Goal: Information Seeking & Learning: Learn about a topic

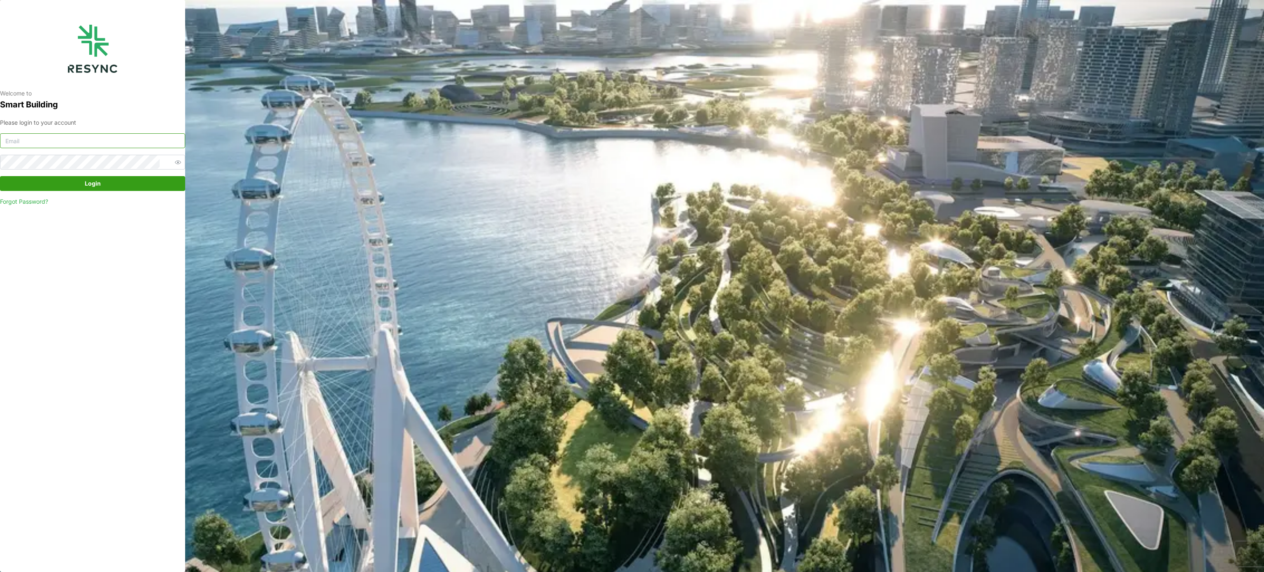
type input "[PERSON_NAME][EMAIL_ADDRESS][PERSON_NAME][DOMAIN_NAME]"
click at [105, 186] on span "Login" at bounding box center [93, 184] width 170 height 14
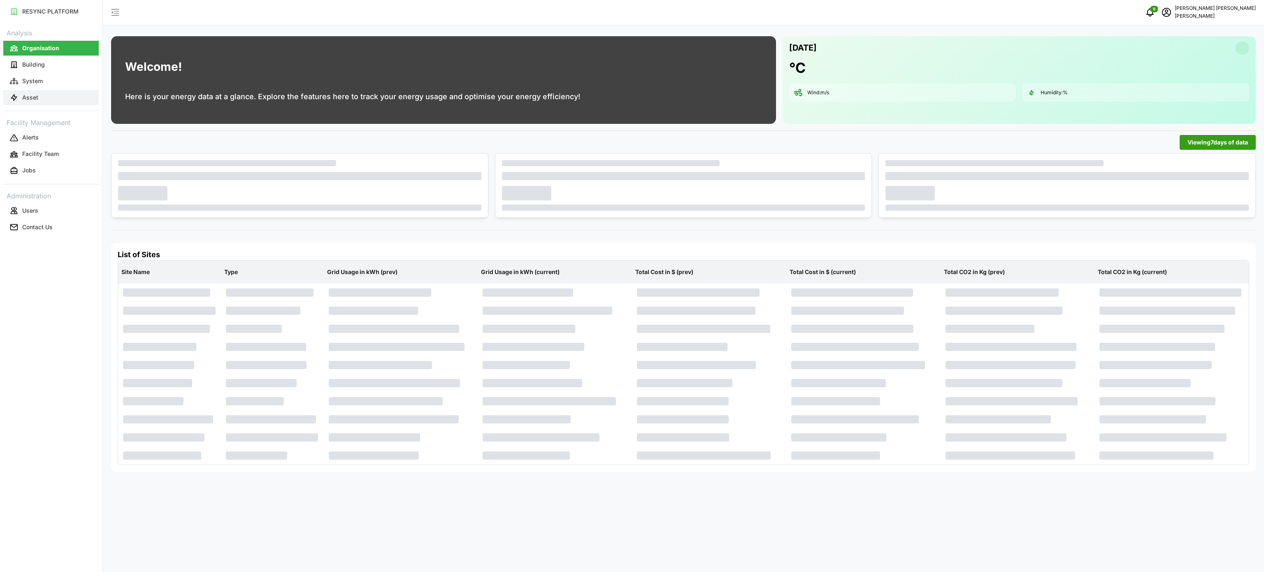
click at [50, 93] on button "Asset" at bounding box center [50, 97] width 95 height 15
click at [55, 95] on button "Asset" at bounding box center [50, 97] width 95 height 15
click at [51, 96] on button "Asset" at bounding box center [50, 97] width 95 height 15
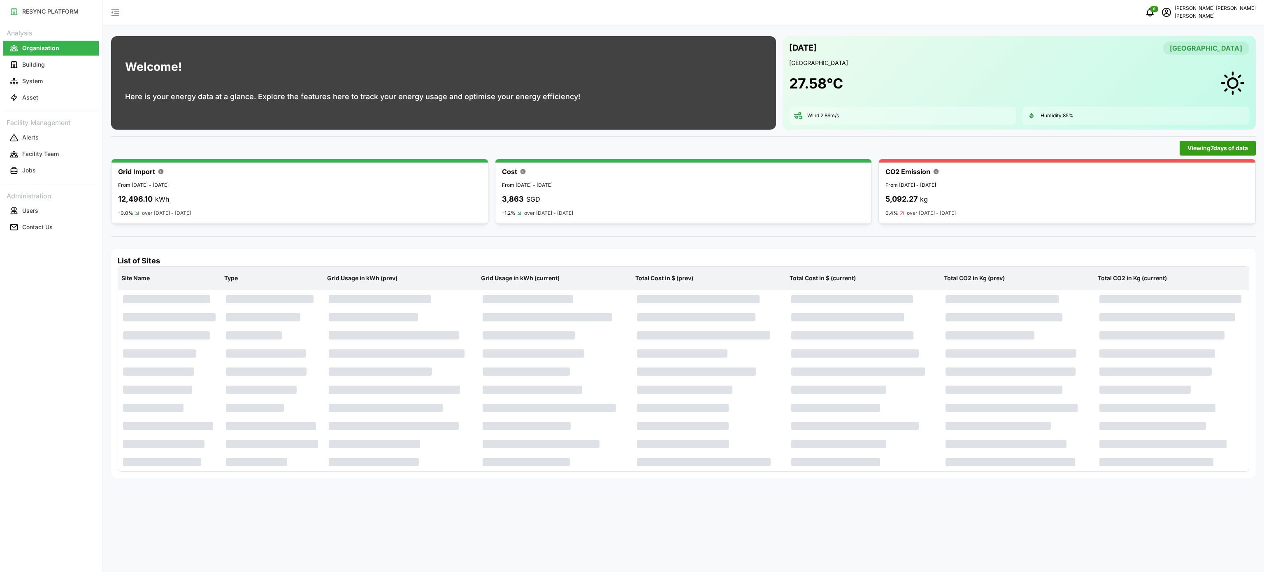
click at [380, 121] on div "Welcome! Here is your energy data at a glance. Explore the features here to tra…" at bounding box center [352, 82] width 483 height 93
click at [366, 29] on div "Welcome! Here is your energy data at a glance. Explore the features here to tra…" at bounding box center [684, 286] width 1162 height 572
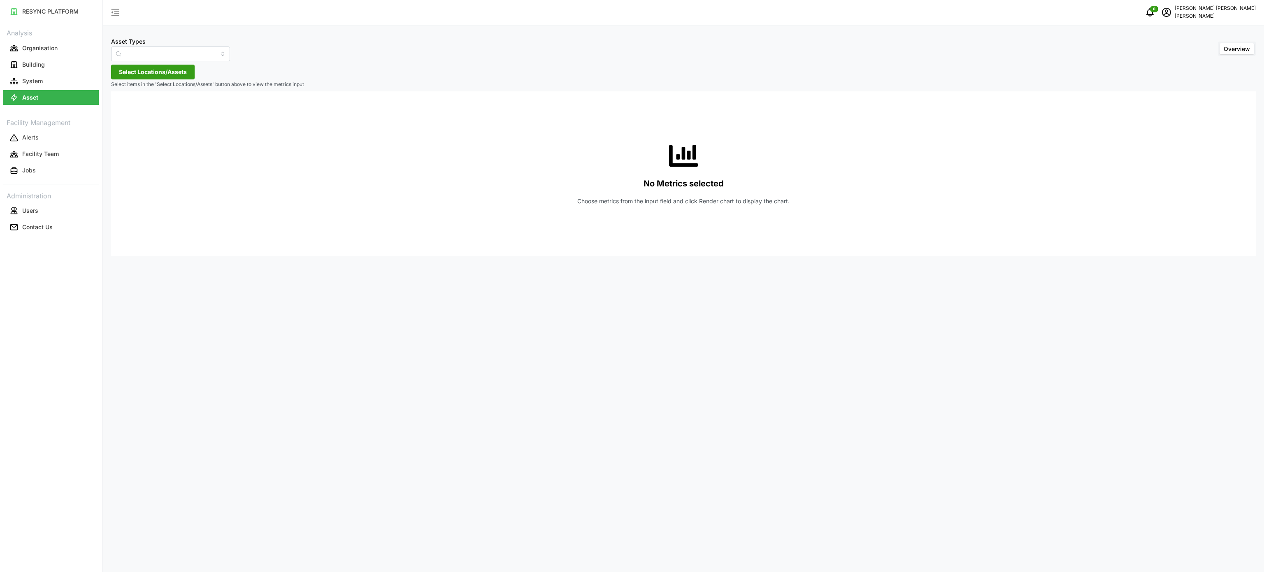
click at [212, 55] on input "Asset Types" at bounding box center [170, 54] width 119 height 15
click at [172, 100] on div "Electrical Meter" at bounding box center [165, 101] width 104 height 14
type input "Electrical Meter"
click at [220, 56] on div "Asset Types Electrical Meter Overview" at bounding box center [683, 48] width 1145 height 25
click at [172, 77] on span "Select Locations/Assets" at bounding box center [153, 72] width 68 height 14
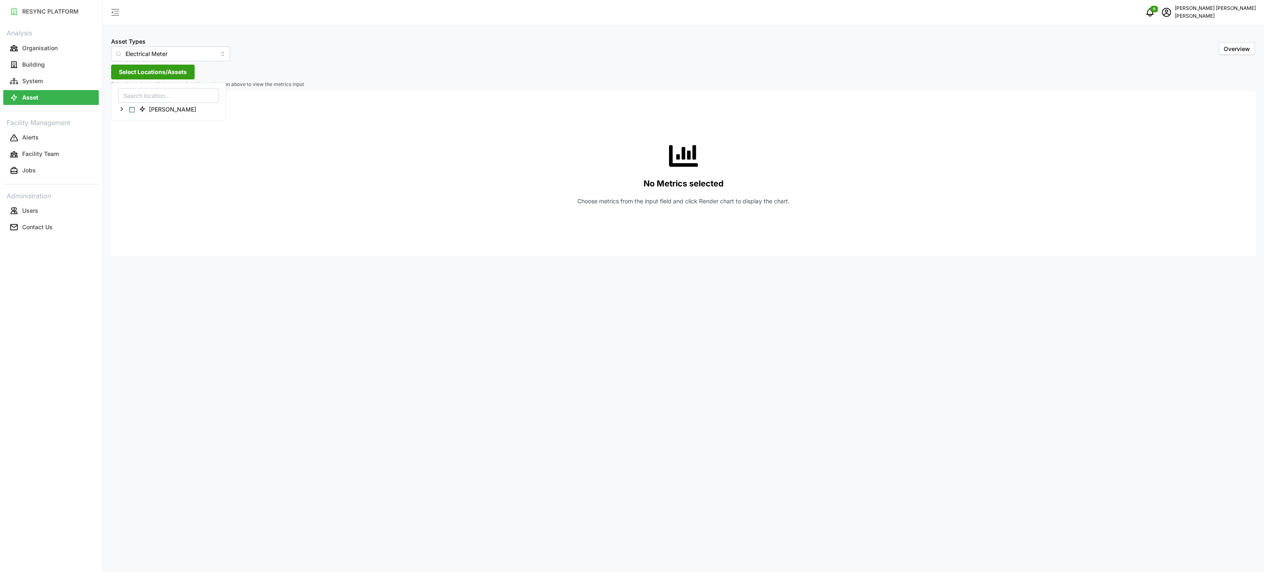
click at [117, 107] on div "Chuan Lim" at bounding box center [168, 102] width 115 height 38
click at [123, 112] on icon at bounding box center [122, 109] width 7 height 7
click at [128, 135] on polyline at bounding box center [129, 132] width 2 height 3
click at [135, 147] on icon at bounding box center [135, 145] width 7 height 7
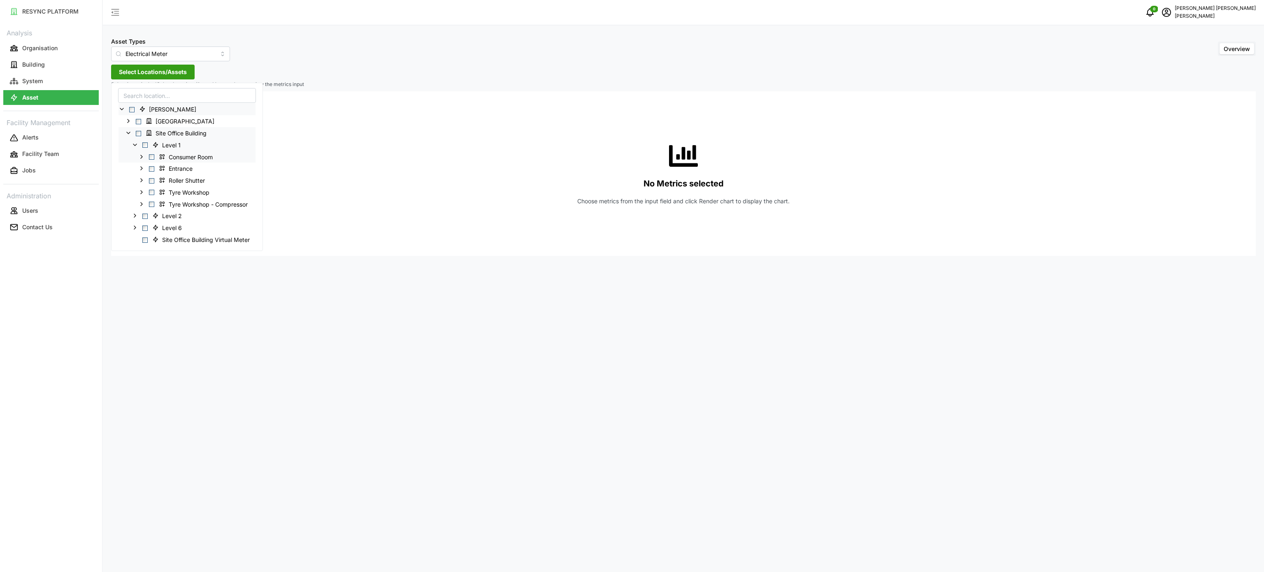
click at [140, 157] on icon at bounding box center [141, 156] width 7 height 7
click at [150, 194] on icon at bounding box center [148, 192] width 7 height 7
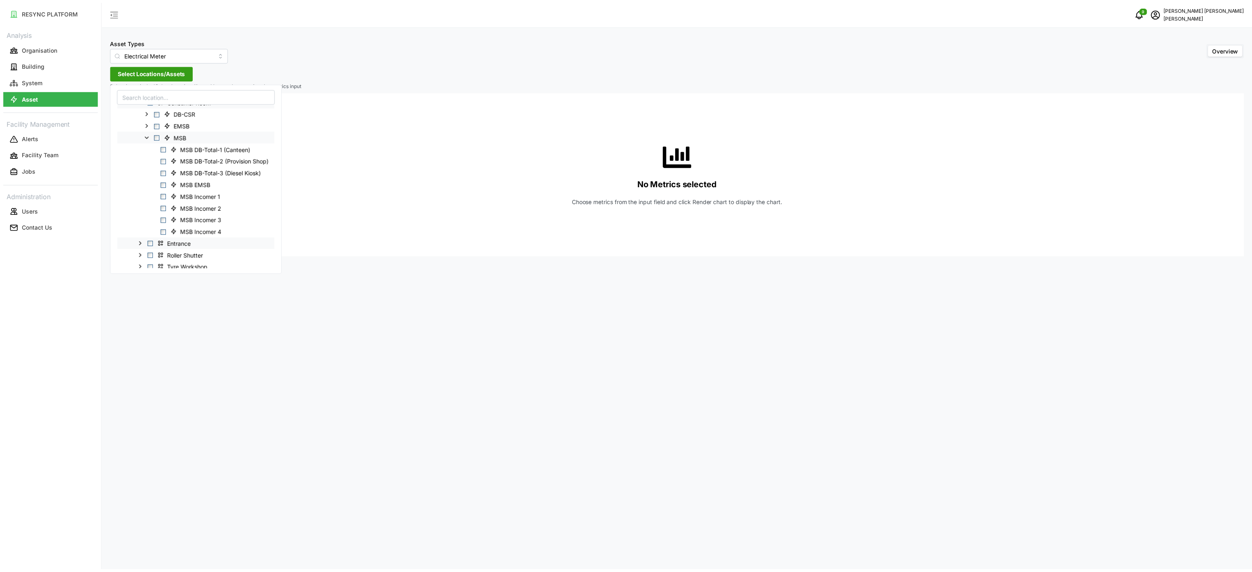
scroll to position [82, 0]
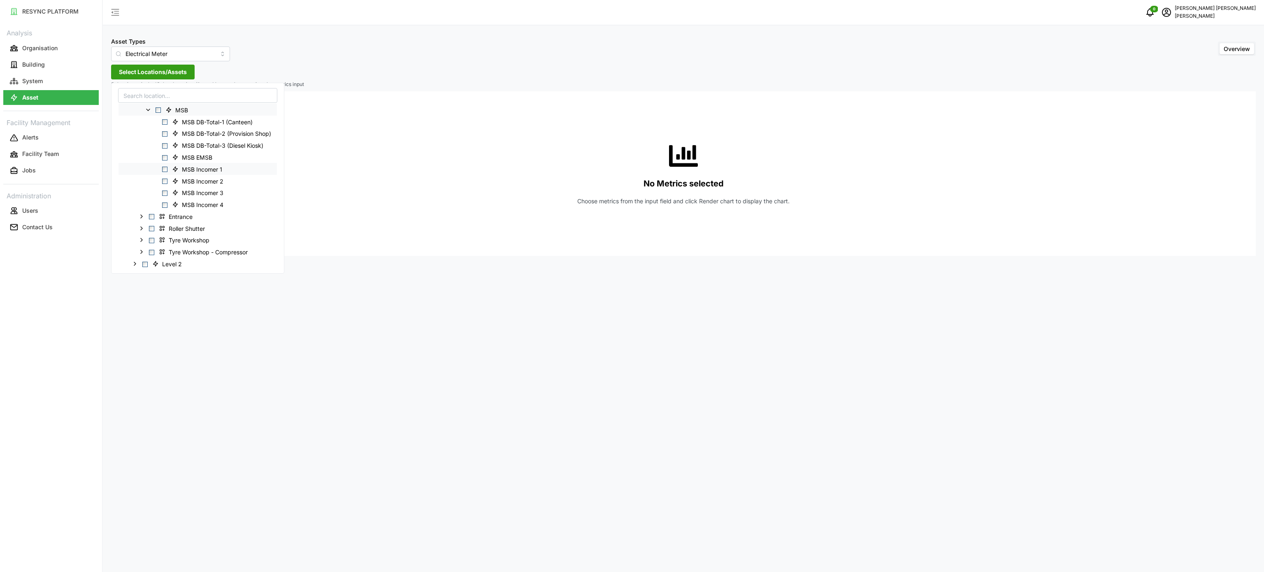
click at [169, 169] on span "MSB Incomer 1" at bounding box center [198, 169] width 59 height 10
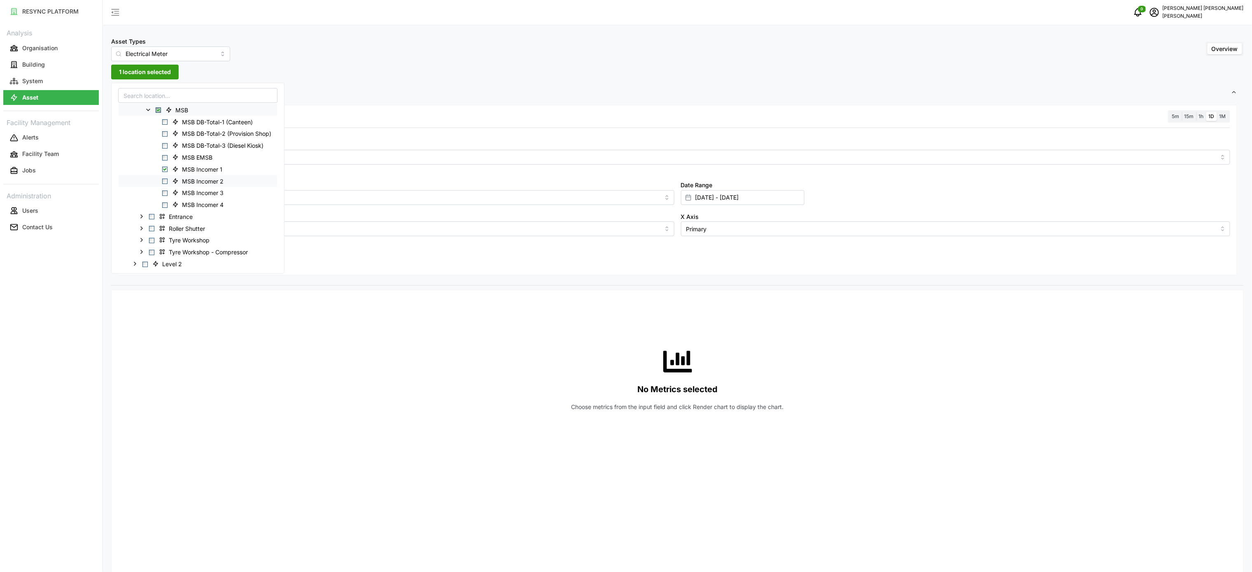
click at [165, 185] on div "MSB Incomer 2" at bounding box center [198, 181] width 158 height 12
click at [165, 195] on span "Select MSB Incomer 3" at bounding box center [164, 193] width 5 height 5
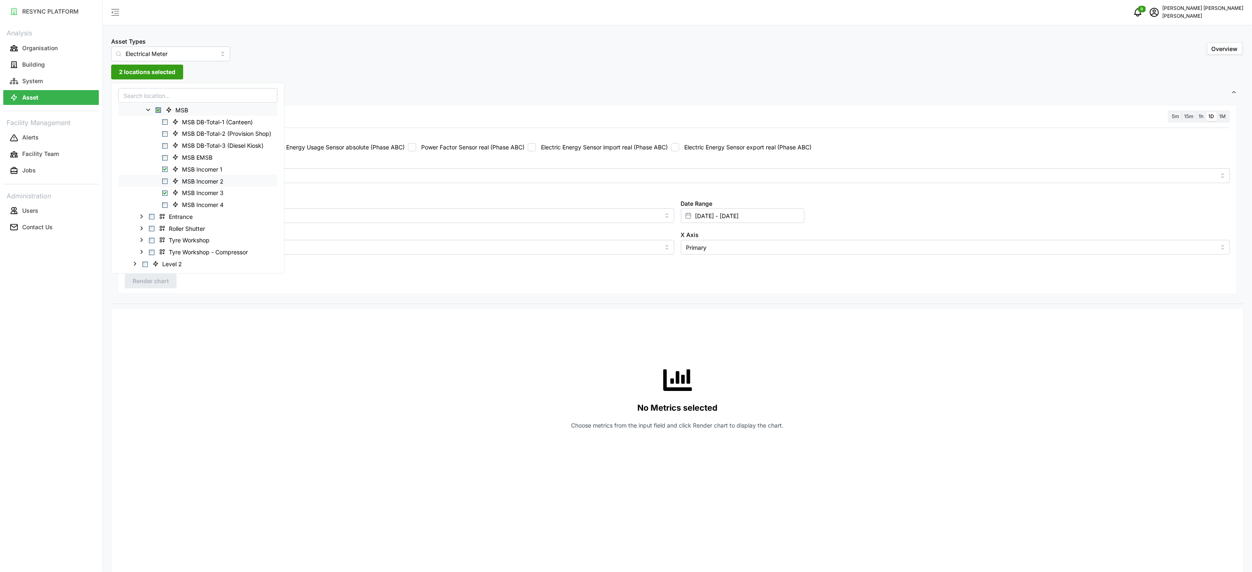
click at [165, 180] on span "Select MSB Incomer 2" at bounding box center [164, 181] width 5 height 5
click at [158, 205] on div "MSB Incomer 4" at bounding box center [198, 205] width 158 height 12
click at [163, 208] on div "MSB Incomer 4" at bounding box center [198, 205] width 158 height 12
click at [166, 205] on span "Select MSB Incomer 4" at bounding box center [164, 205] width 5 height 5
drag, startPoint x: 257, startPoint y: 394, endPoint x: 290, endPoint y: 403, distance: 34.5
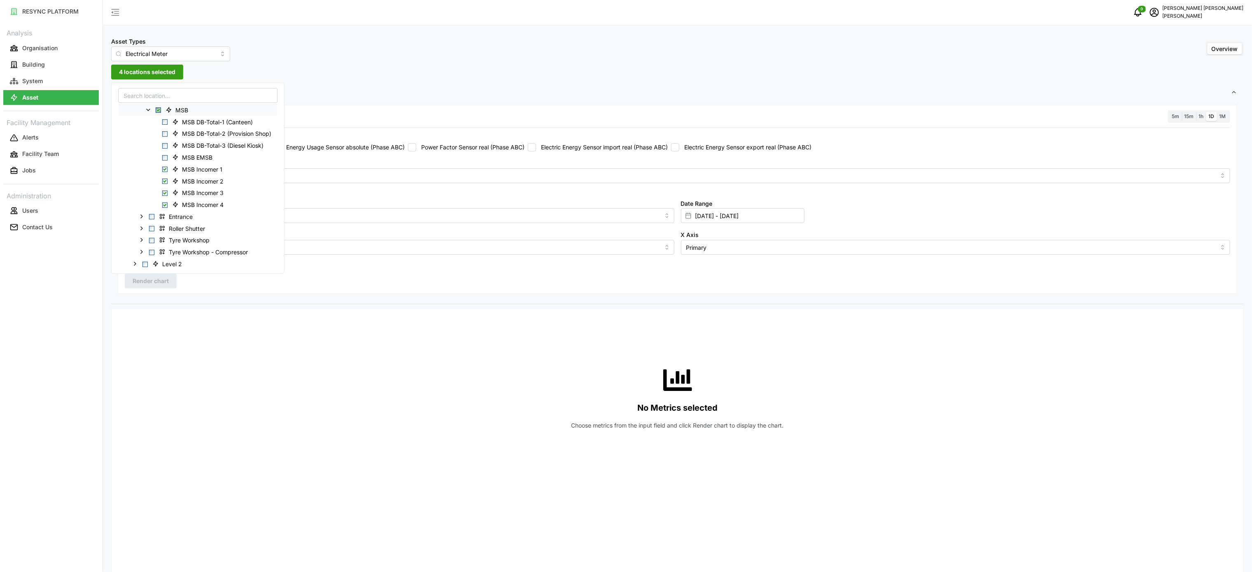
click at [258, 395] on div "No Metrics selected Choose metrics from the input field and click Render chart …" at bounding box center [677, 397] width 1105 height 165
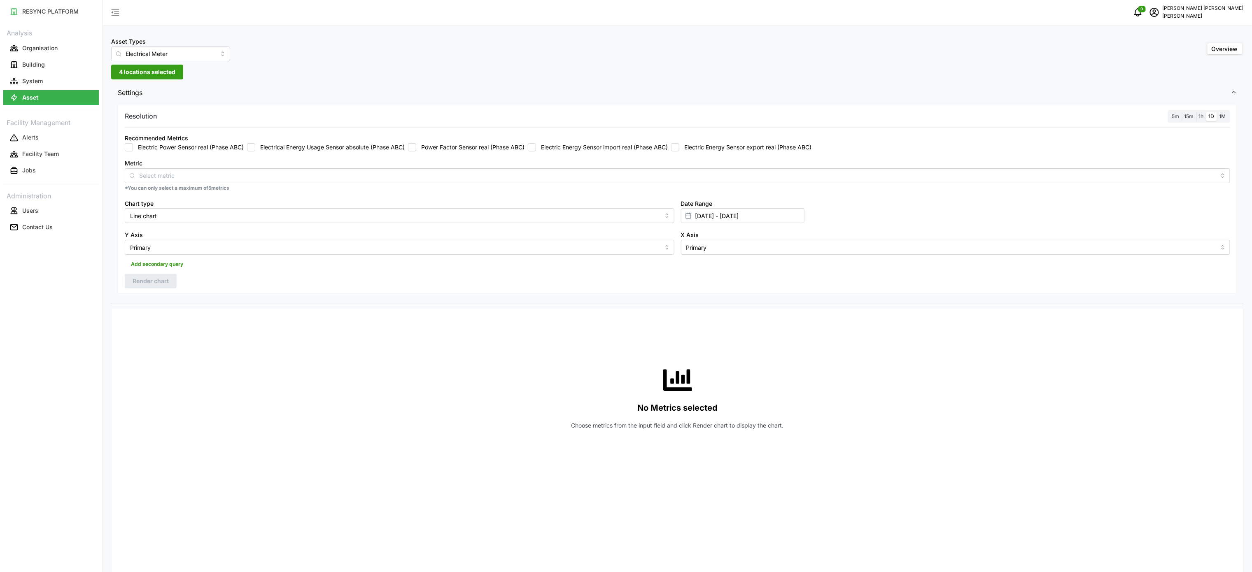
click at [560, 144] on label "Electric Energy Sensor import real (Phase ABC)" at bounding box center [602, 147] width 132 height 8
click at [536, 144] on input "Electric Energy Sensor import real (Phase ABC)" at bounding box center [532, 147] width 8 height 8
checkbox input "true"
click at [162, 270] on span "Add secondary query" at bounding box center [157, 264] width 52 height 12
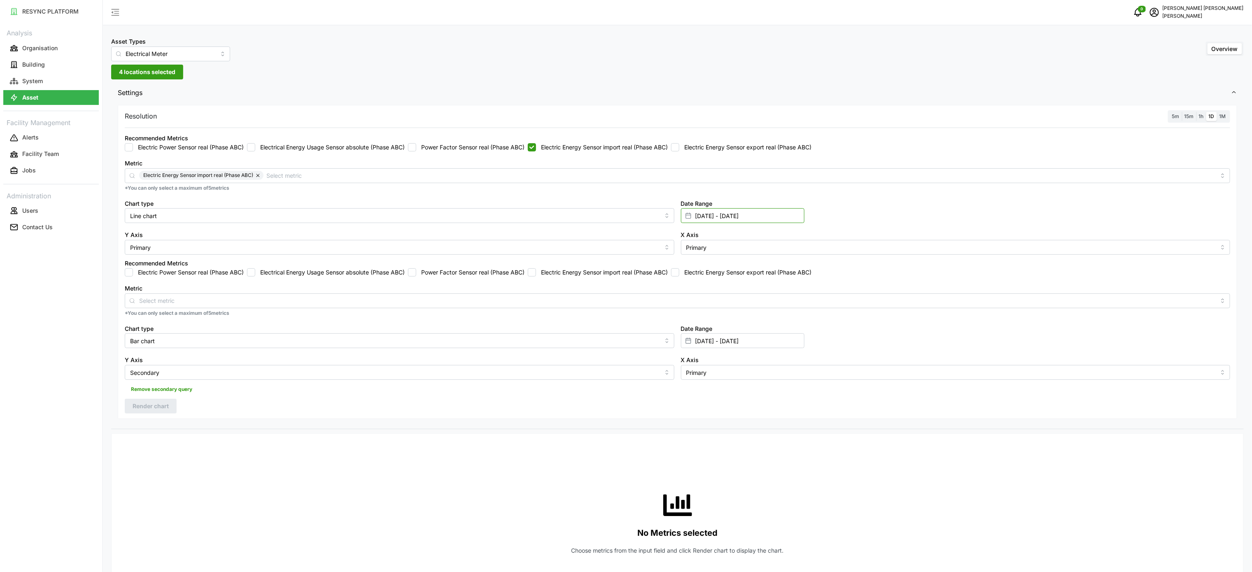
click at [723, 217] on input "29 Sep 2025 - 29 Sep 2025" at bounding box center [742, 215] width 123 height 15
click at [702, 267] on icon "button" at bounding box center [698, 268] width 7 height 7
click at [826, 363] on button "30" at bounding box center [827, 360] width 15 height 15
type input "29 Sep 2025 - 30 Sep 2025"
type input "30 Sep 2025"
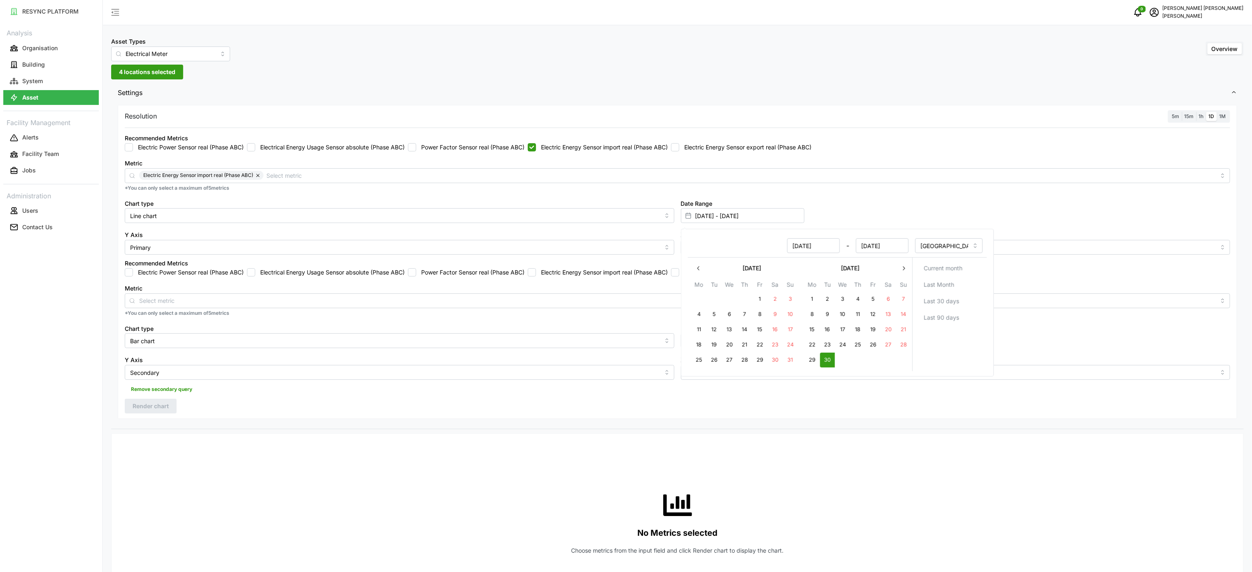
click at [826, 363] on button "30" at bounding box center [827, 360] width 15 height 15
type input "30 Sep 2025 - 30 Sep 2025"
type input "30 Sep 2025"
click at [831, 440] on div at bounding box center [818, 440] width 844 height 7
click at [568, 279] on div "Recommended Metrics Electric Power Sensor real (Phase ABC) Electrical Energy Us…" at bounding box center [677, 267] width 1112 height 25
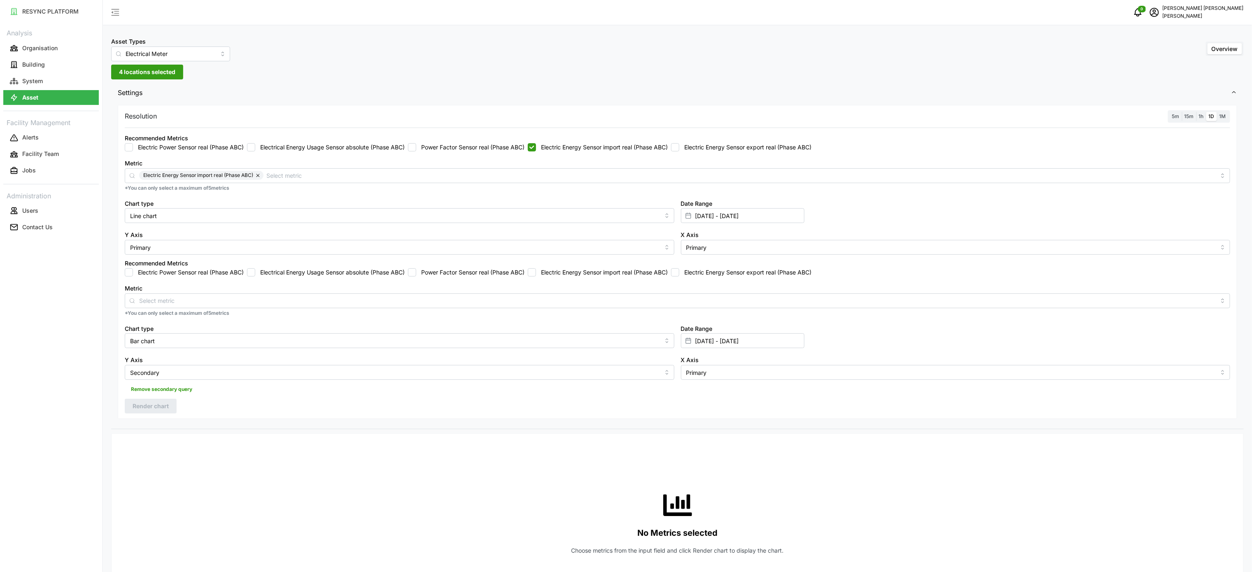
click at [571, 270] on label "Electric Energy Sensor import real (Phase ABC)" at bounding box center [602, 272] width 132 height 8
click at [536, 270] on input "Electric Energy Sensor import real (Phase ABC)" at bounding box center [532, 272] width 8 height 8
checkbox input "true"
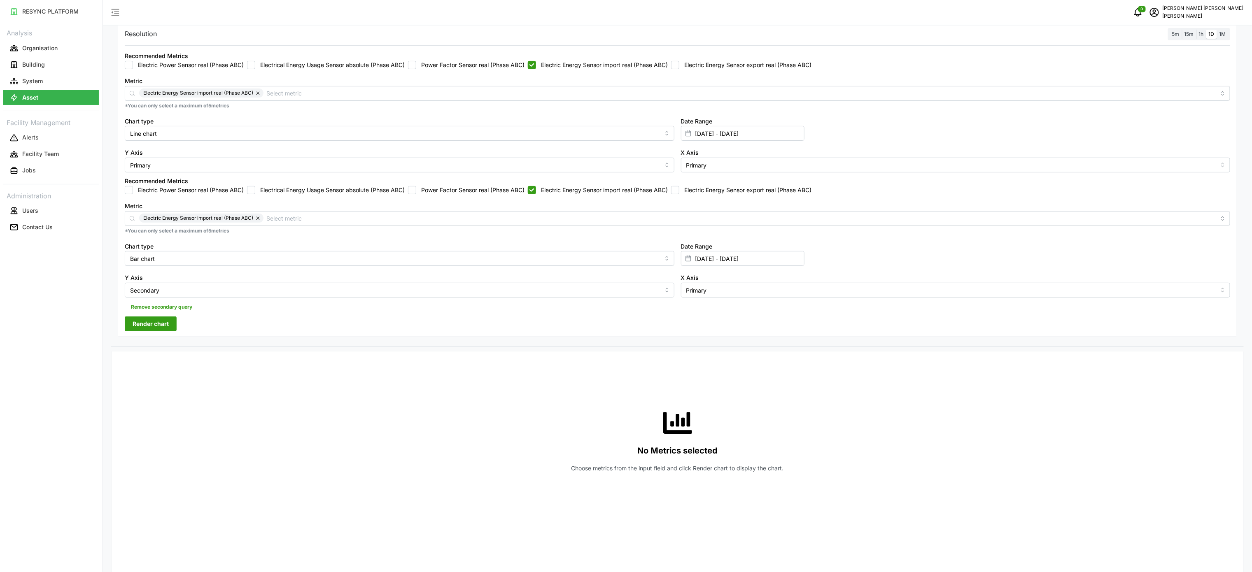
click at [149, 324] on span "Render chart" at bounding box center [151, 324] width 36 height 14
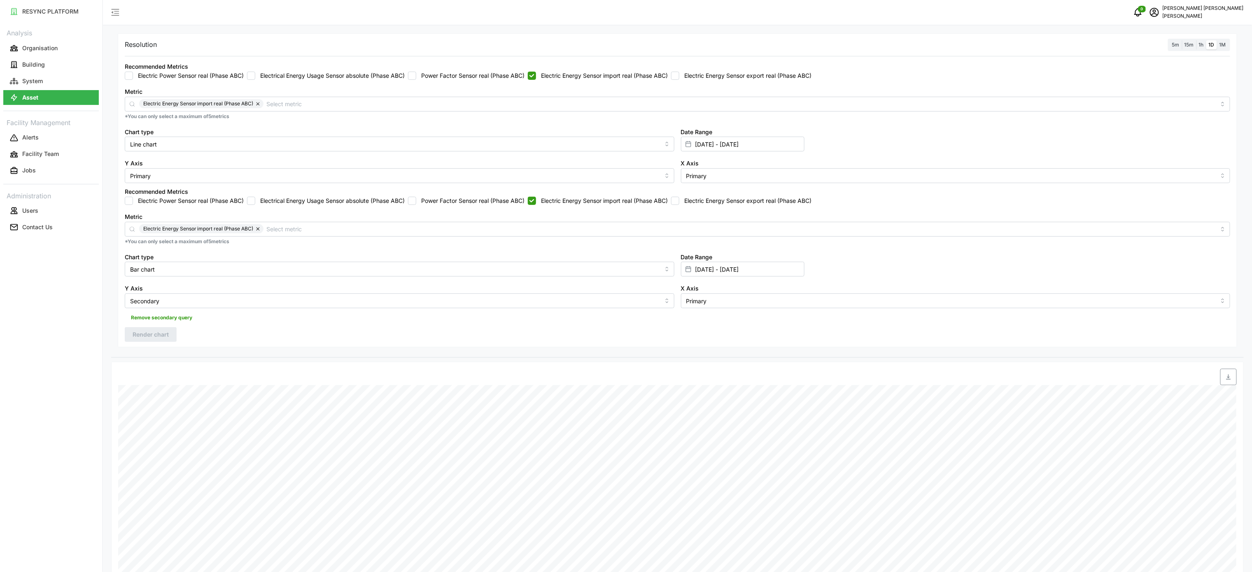
scroll to position [0, 0]
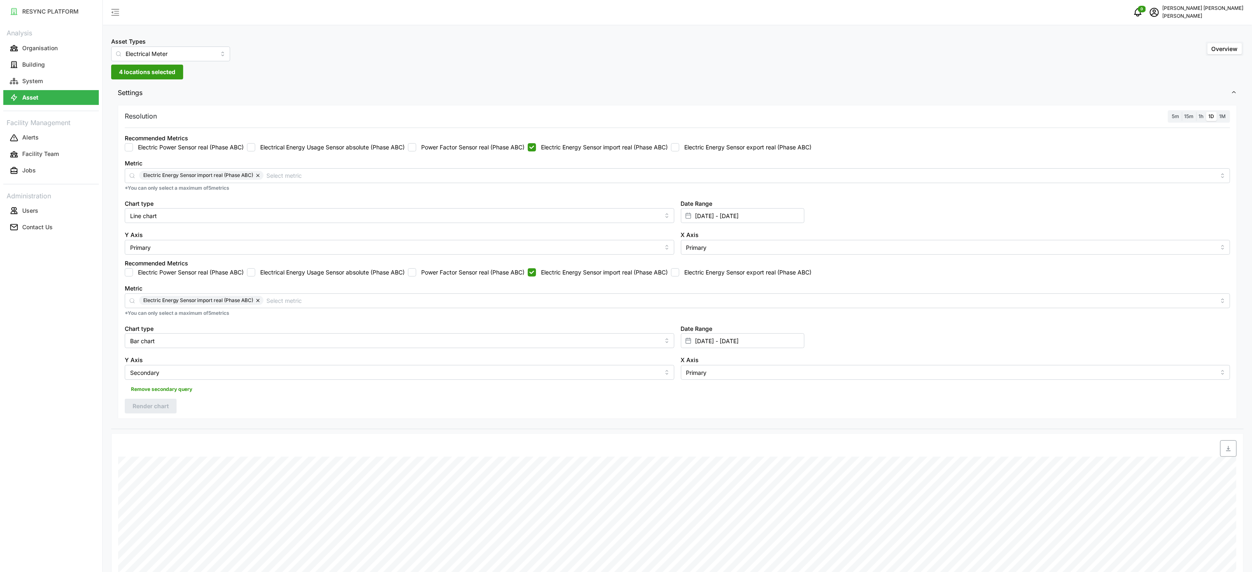
click at [1200, 114] on span "1h" at bounding box center [1201, 116] width 5 height 6
click at [1196, 112] on input "1h" at bounding box center [1196, 112] width 0 height 0
click at [165, 402] on span "Render chart" at bounding box center [151, 406] width 36 height 14
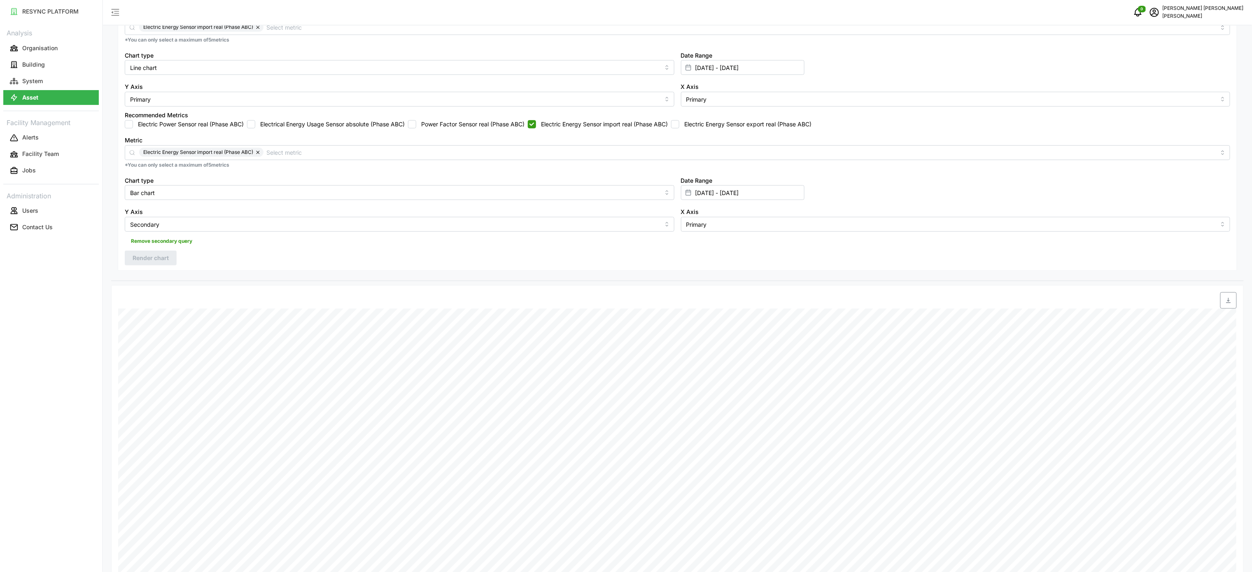
scroll to position [145, 0]
click at [369, 198] on input "Bar chart" at bounding box center [400, 195] width 550 height 15
click at [248, 222] on div "Line chart" at bounding box center [399, 217] width 545 height 14
type input "Line chart"
drag, startPoint x: 599, startPoint y: 261, endPoint x: 824, endPoint y: 282, distance: 225.3
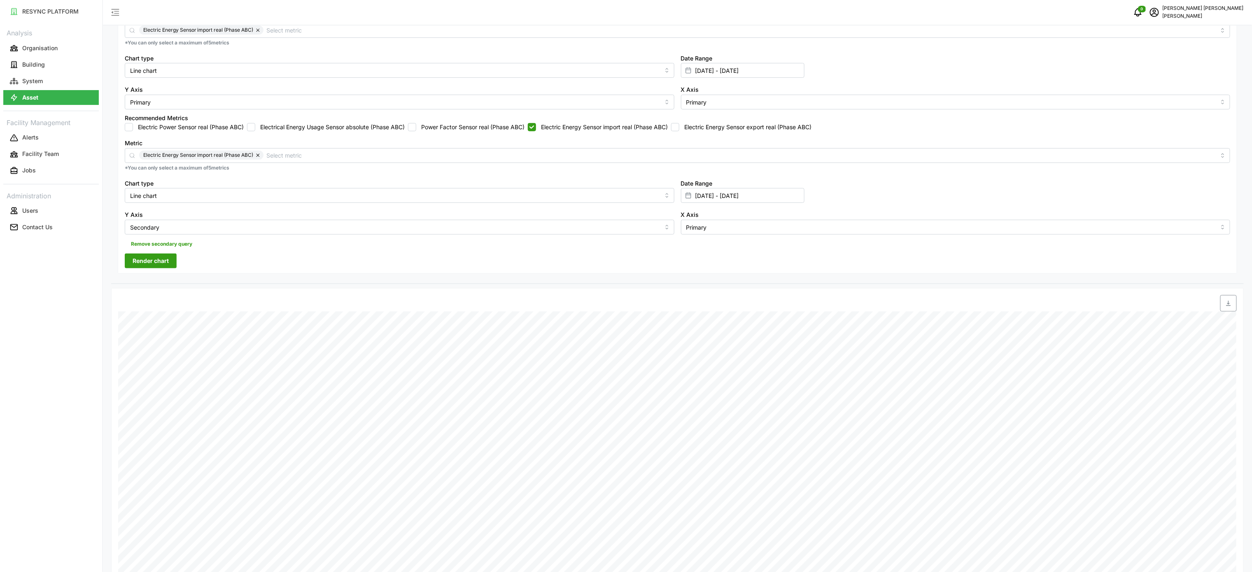
click at [649, 276] on div "Resolution 5m 15m 1h 1D 1M Recommended Metrics Electric Power Sensor real (Phas…" at bounding box center [677, 121] width 1132 height 326
click at [157, 262] on span "Render chart" at bounding box center [151, 261] width 36 height 14
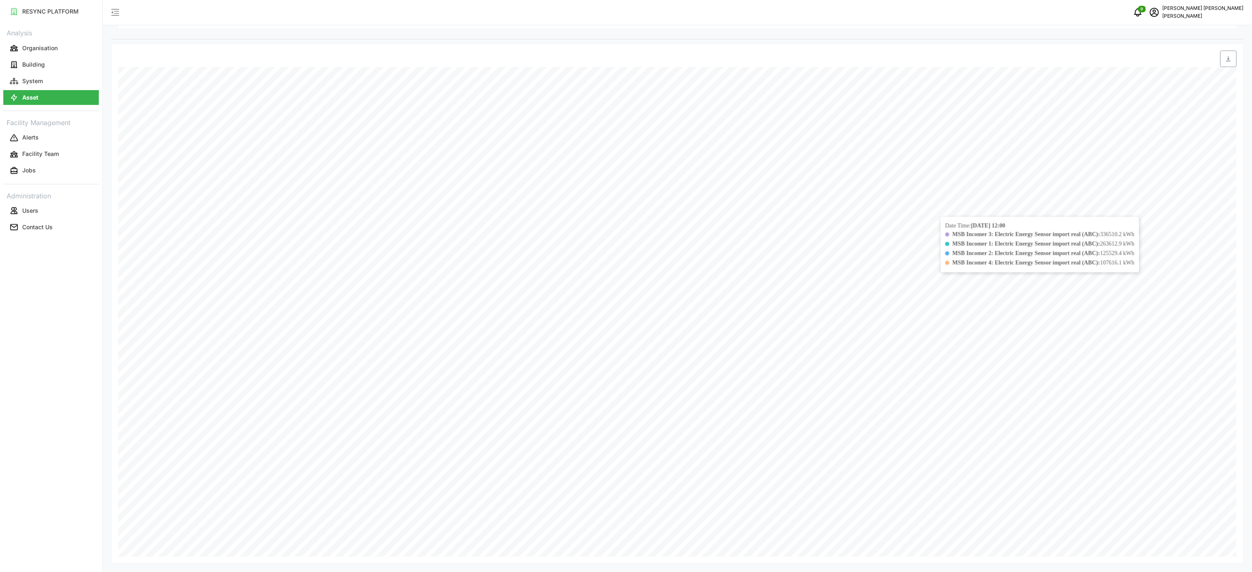
scroll to position [228, 0]
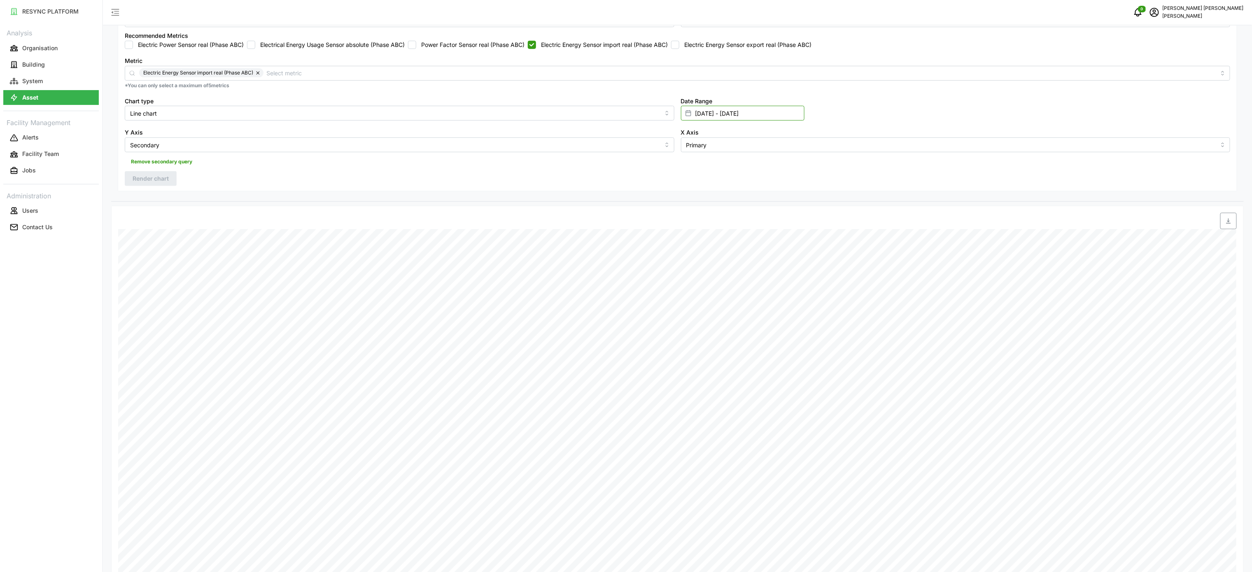
click at [750, 118] on input "29 Sep 2025 - 29 Sep 2025" at bounding box center [742, 113] width 123 height 15
click at [752, 110] on input "29 Sep 2025 - 29 Sep 2025" at bounding box center [742, 113] width 123 height 15
click at [700, 168] on icon "button" at bounding box center [698, 166] width 7 height 7
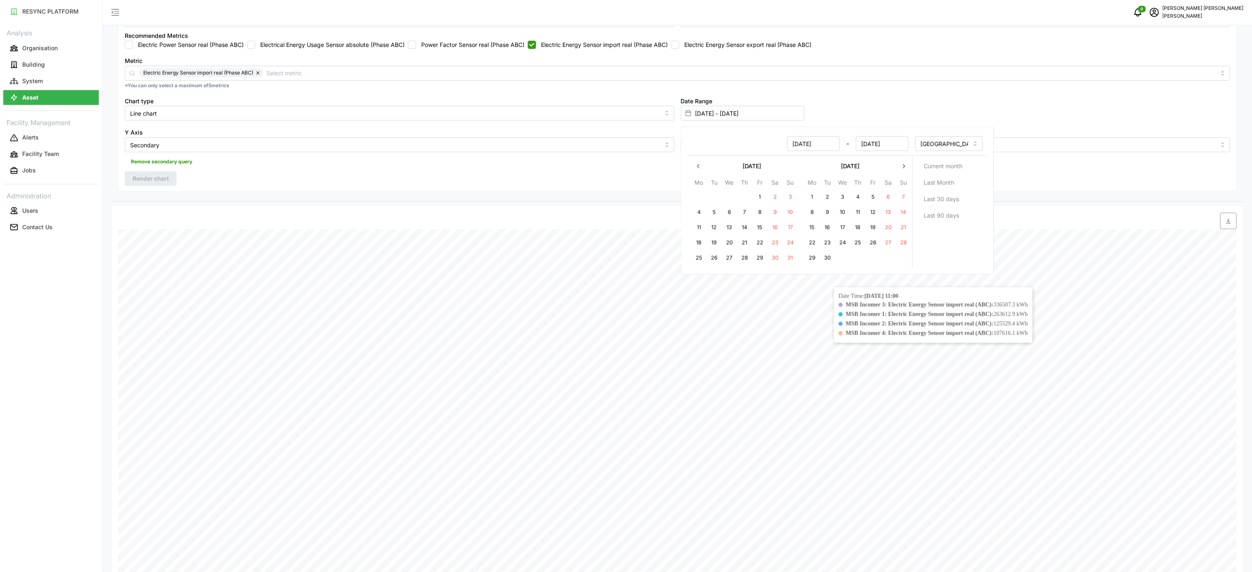
click at [824, 256] on button "30" at bounding box center [827, 258] width 15 height 15
type input "29 Sep 2025 - 30 Sep 2025"
type input "30 Sep 2025"
click at [824, 257] on button "30" at bounding box center [827, 258] width 15 height 15
type input "30 Sep 2025 - 30 Sep 2025"
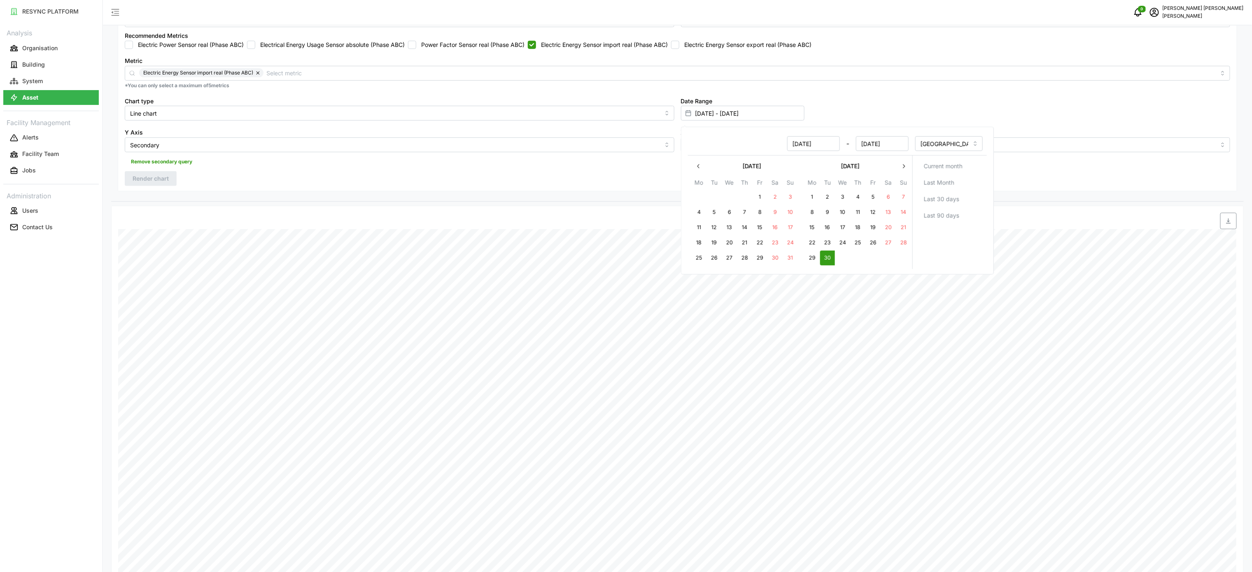
type input "30 Sep 2025"
click at [828, 259] on button "30" at bounding box center [827, 258] width 15 height 15
click at [602, 186] on div "Resolution 5m 15m 1h 1D 1M Recommended Metrics Electric Power Sensor real (Phas…" at bounding box center [677, 34] width 1119 height 314
click at [166, 182] on span "Render chart" at bounding box center [151, 179] width 36 height 14
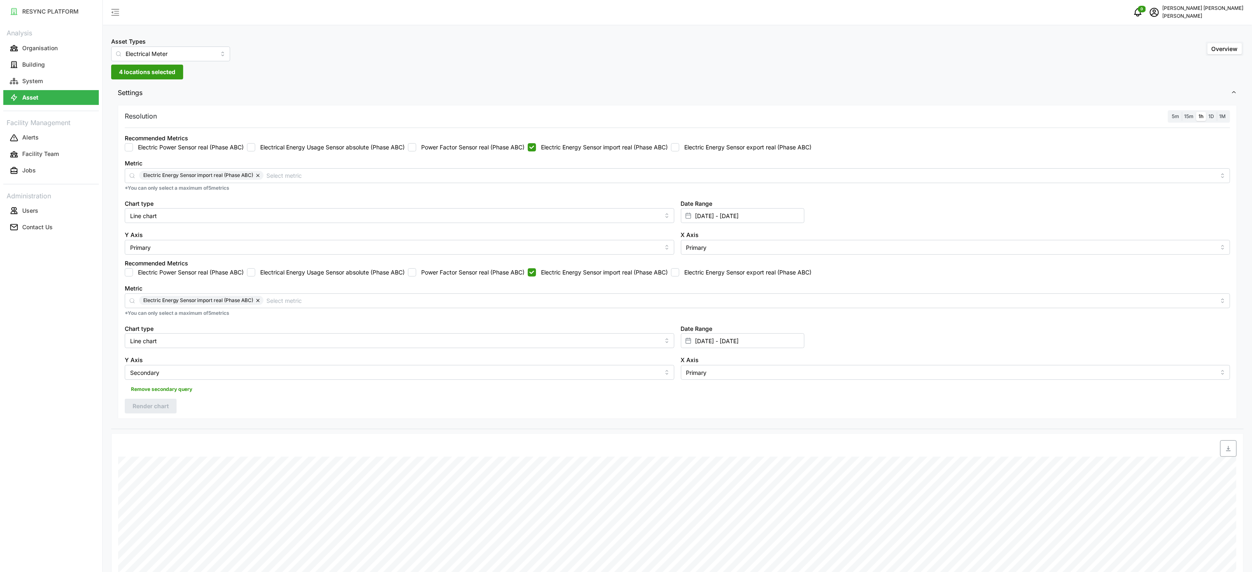
scroll to position [165, 0]
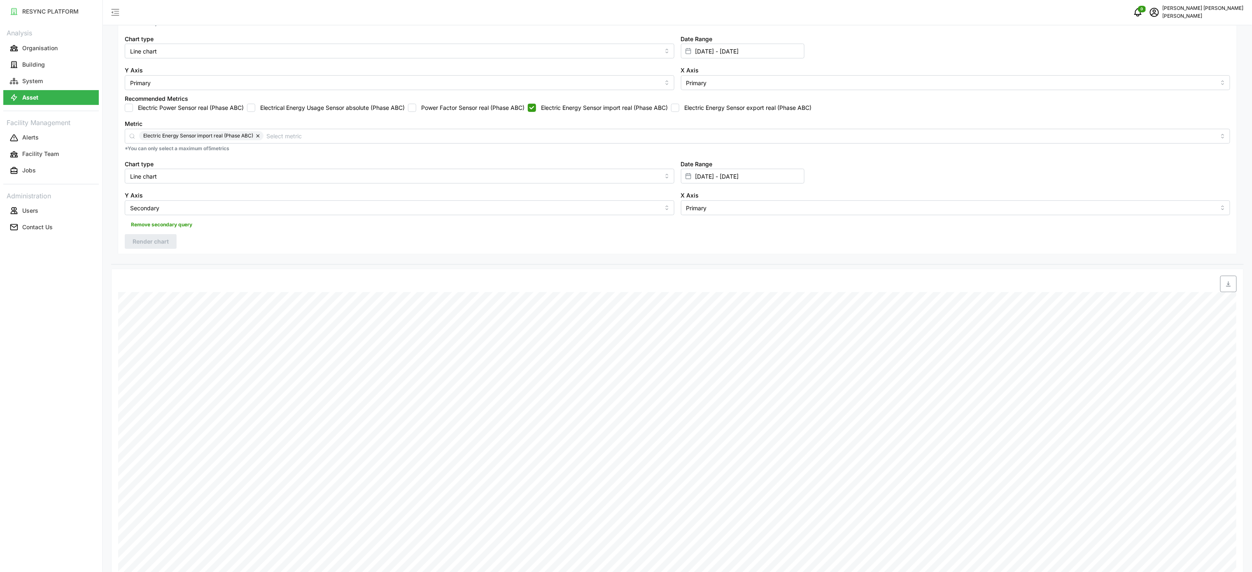
click at [1232, 286] on span "button" at bounding box center [1228, 284] width 16 height 16
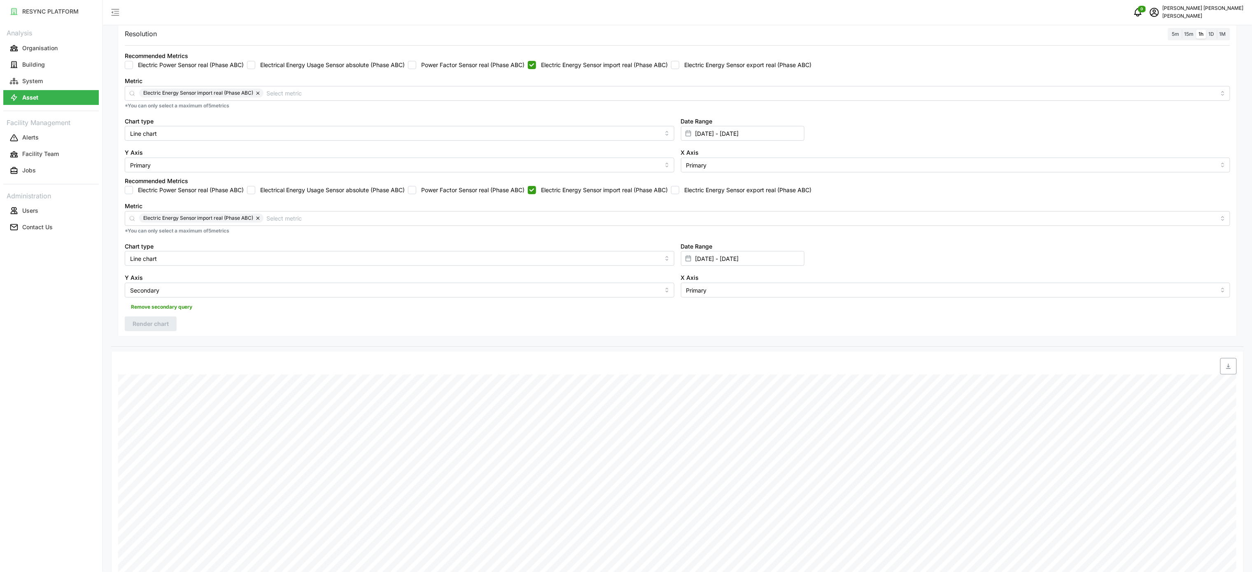
drag, startPoint x: 636, startPoint y: 185, endPoint x: 693, endPoint y: 189, distance: 56.9
click at [637, 185] on div "Recommended Metrics Electric Power Sensor real (Phase ABC) Electrical Energy Us…" at bounding box center [677, 185] width 1105 height 19
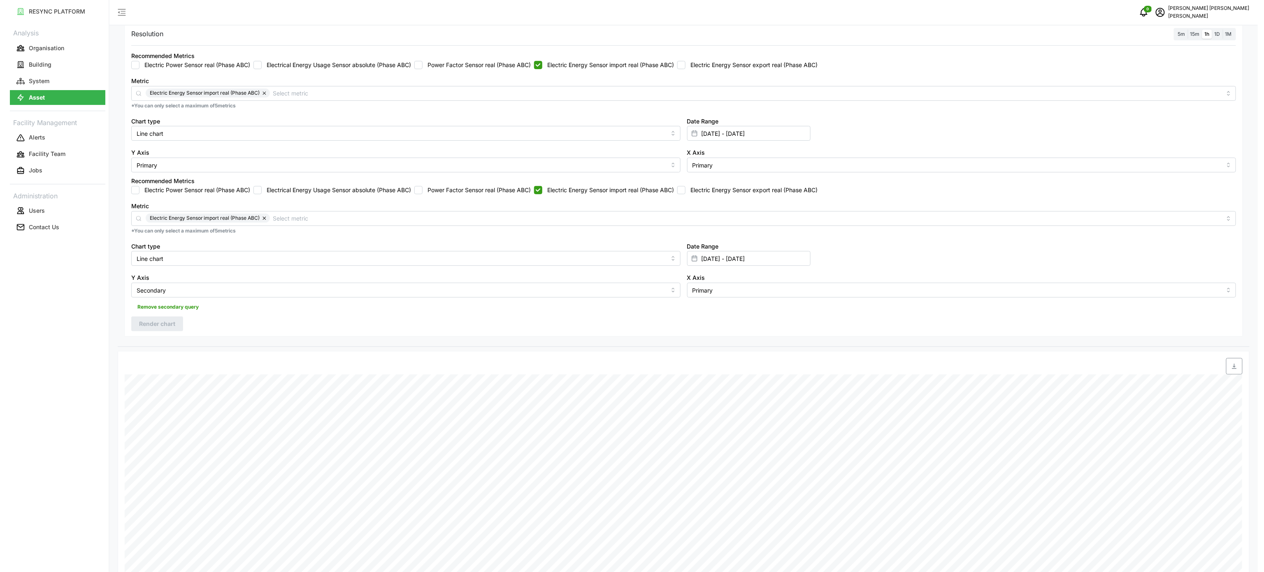
scroll to position [0, 0]
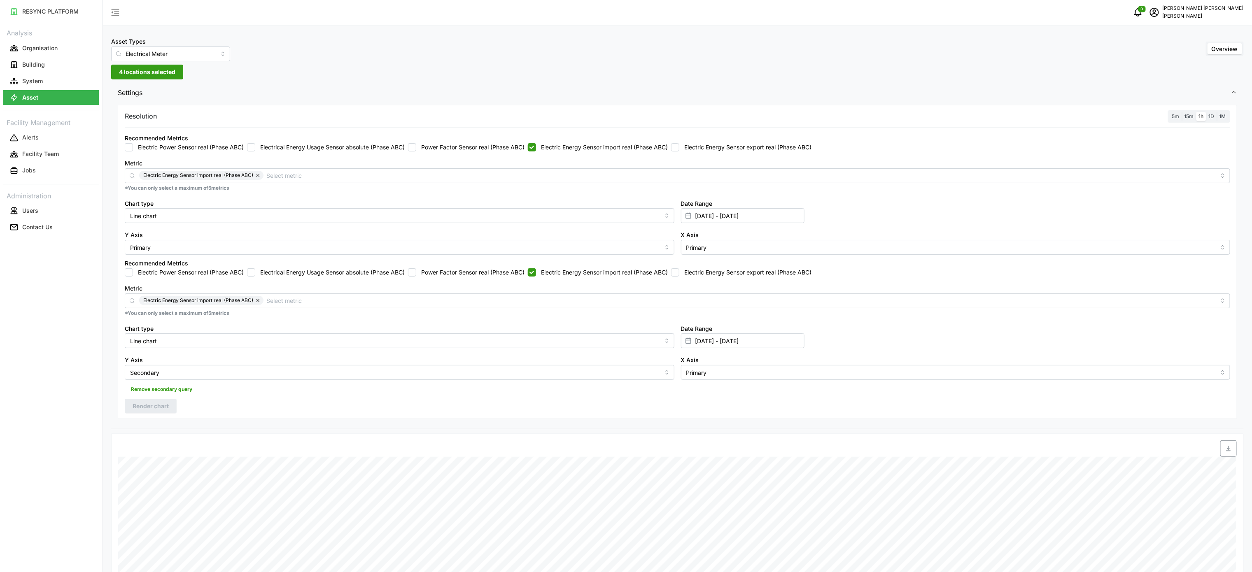
drag, startPoint x: 573, startPoint y: 151, endPoint x: 579, endPoint y: 150, distance: 5.9
click at [573, 150] on label "Electric Energy Sensor import real (Phase ABC)" at bounding box center [602, 147] width 132 height 8
click at [536, 146] on input "Electric Energy Sensor import real (Phase ABC)" at bounding box center [532, 147] width 8 height 8
checkbox input "false"
click at [542, 275] on label "Electric Energy Sensor import real (Phase ABC)" at bounding box center [602, 272] width 132 height 8
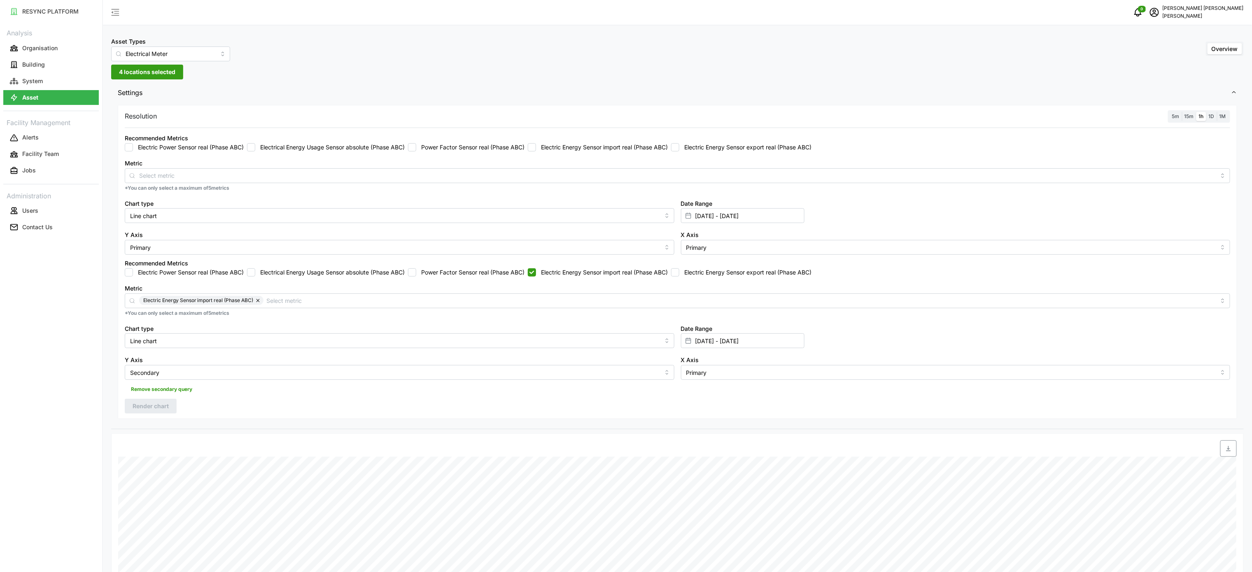
click at [536, 275] on input "Electric Energy Sensor import real (Phase ABC)" at bounding box center [532, 272] width 8 height 8
checkbox input "false"
click at [79, 78] on button "System" at bounding box center [50, 81] width 95 height 15
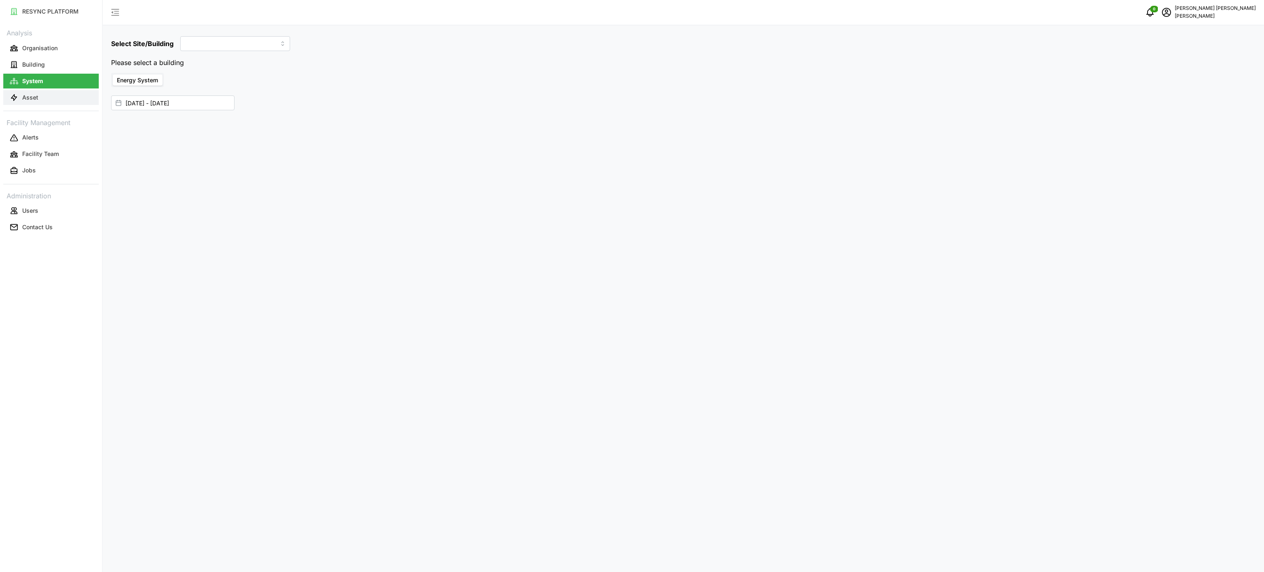
click at [74, 93] on button "Asset" at bounding box center [50, 97] width 95 height 15
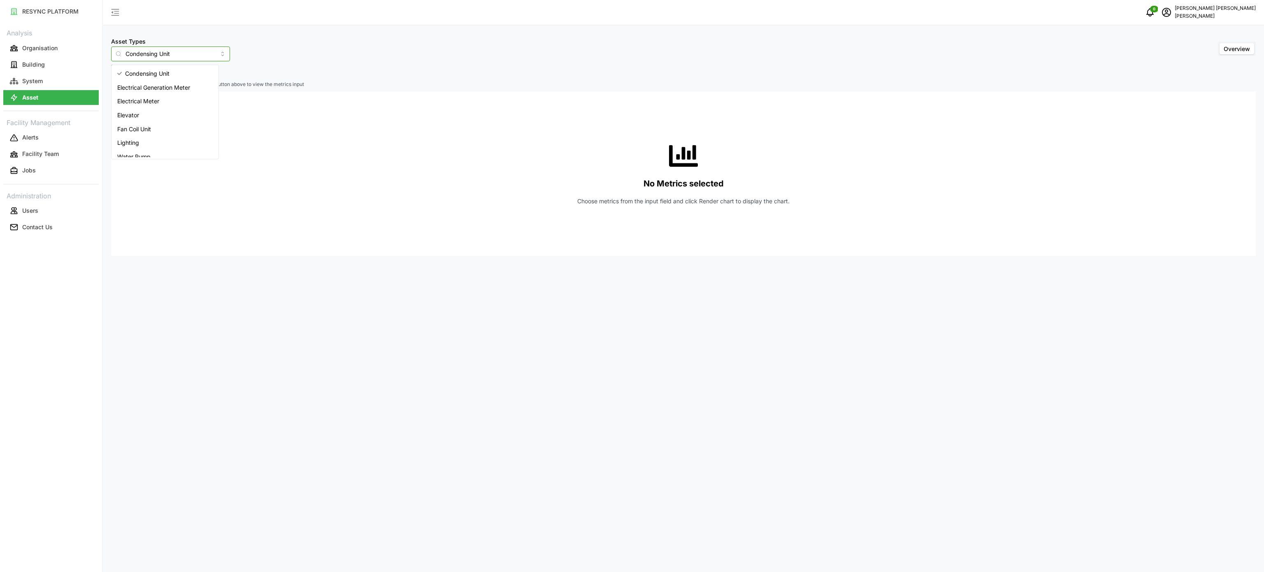
click at [210, 54] on input "Condensing Unit" at bounding box center [170, 54] width 119 height 15
click at [167, 105] on div "Electrical Meter" at bounding box center [165, 101] width 104 height 14
type input "Electrical Meter"
click at [173, 82] on p "Select items in the 'Select Locations/Assets' button above to view the metrics …" at bounding box center [683, 84] width 1145 height 7
click at [179, 77] on span "Select Locations/Assets" at bounding box center [153, 72] width 68 height 14
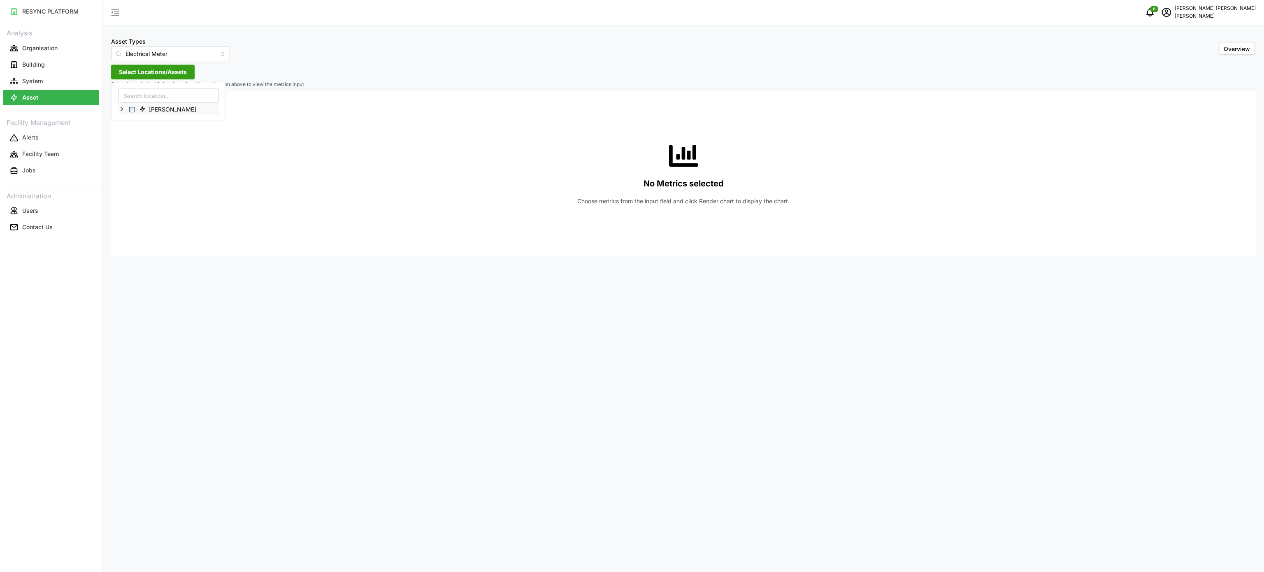
click at [123, 112] on icon at bounding box center [122, 109] width 7 height 7
click at [131, 133] on icon at bounding box center [128, 133] width 7 height 7
click at [137, 142] on icon at bounding box center [135, 145] width 7 height 7
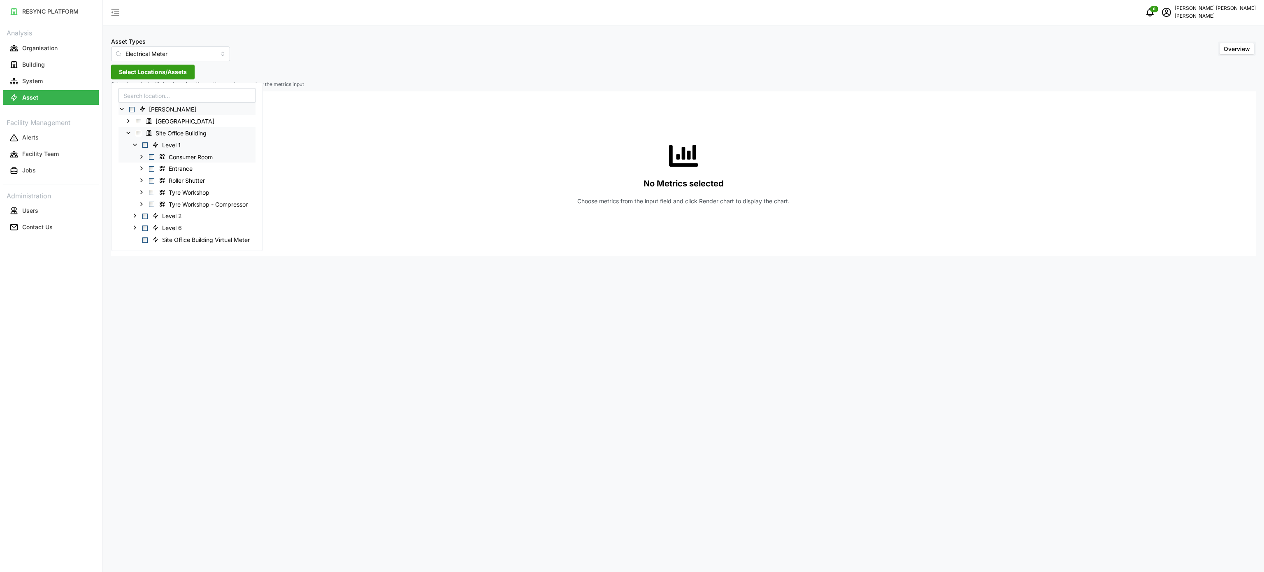
click at [145, 156] on icon at bounding box center [141, 156] width 7 height 7
click at [149, 194] on icon at bounding box center [148, 192] width 7 height 7
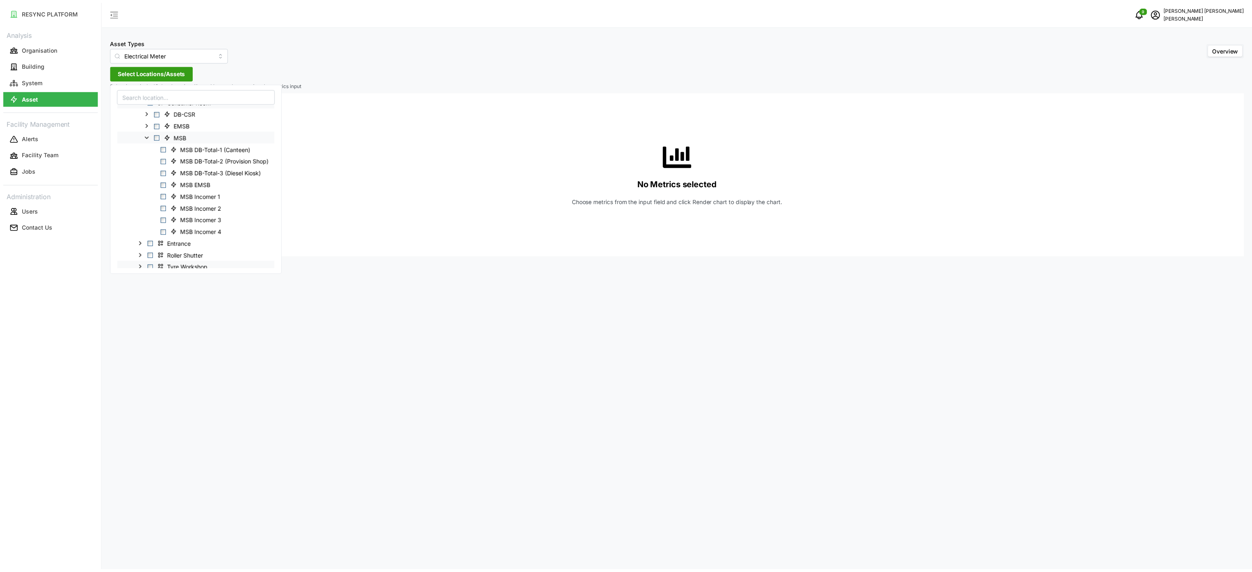
scroll to position [82, 0]
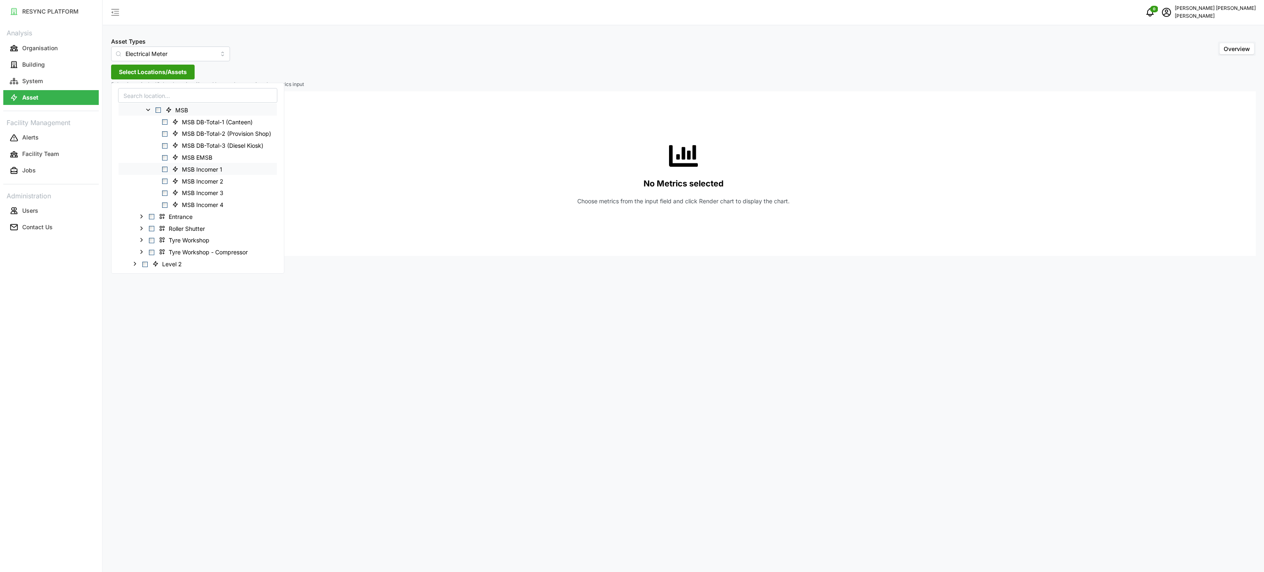
click at [165, 172] on span "Select MSB Incomer 1" at bounding box center [164, 169] width 5 height 5
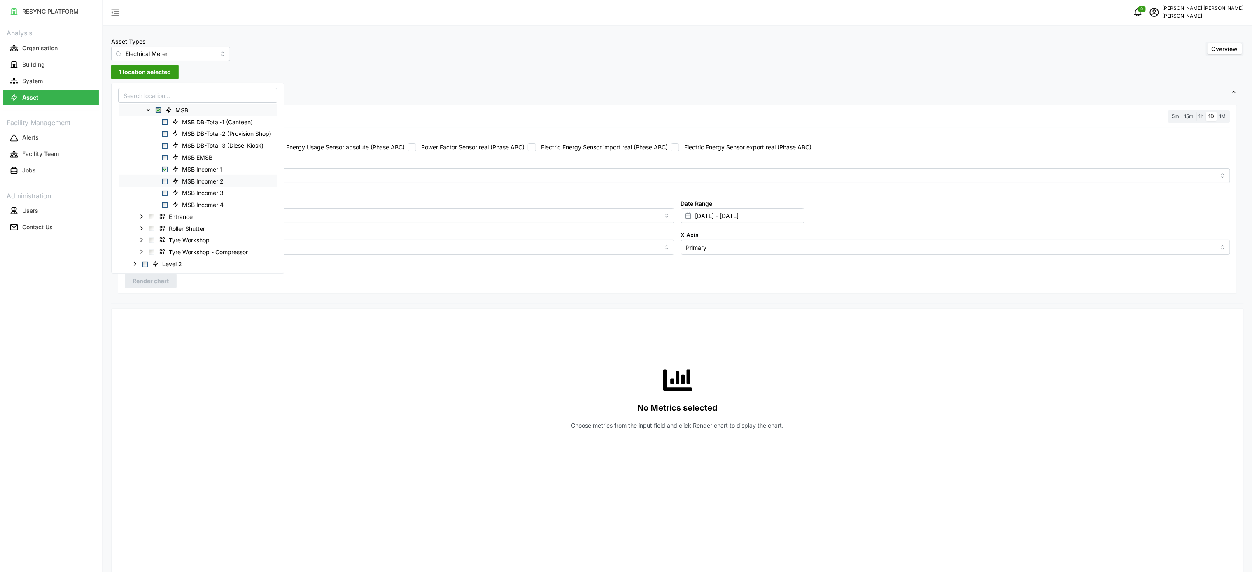
click at [165, 184] on span "Select MSB Incomer 2" at bounding box center [164, 181] width 5 height 5
click at [166, 193] on span "Select MSB Incomer 3" at bounding box center [164, 193] width 5 height 5
drag, startPoint x: 166, startPoint y: 203, endPoint x: 176, endPoint y: 217, distance: 16.5
click at [166, 206] on span "Select MSB Incomer 4" at bounding box center [164, 205] width 5 height 5
drag, startPoint x: 275, startPoint y: 326, endPoint x: 324, endPoint y: 328, distance: 49.5
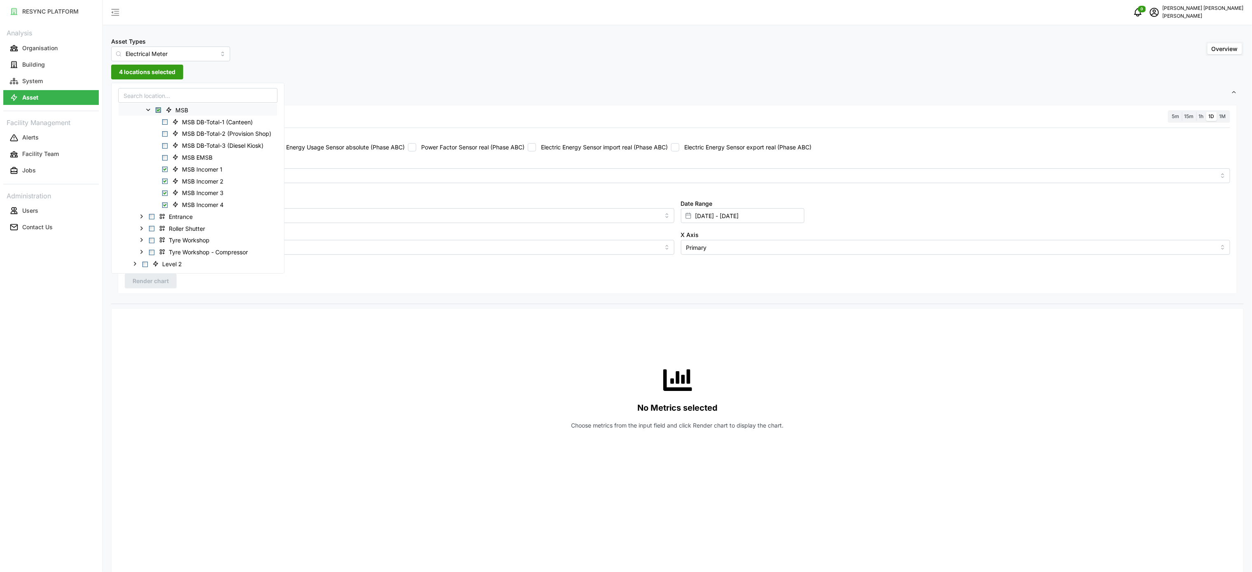
click at [279, 328] on div "No Metrics selected Choose metrics from the input field and click Render chart …" at bounding box center [677, 397] width 1105 height 165
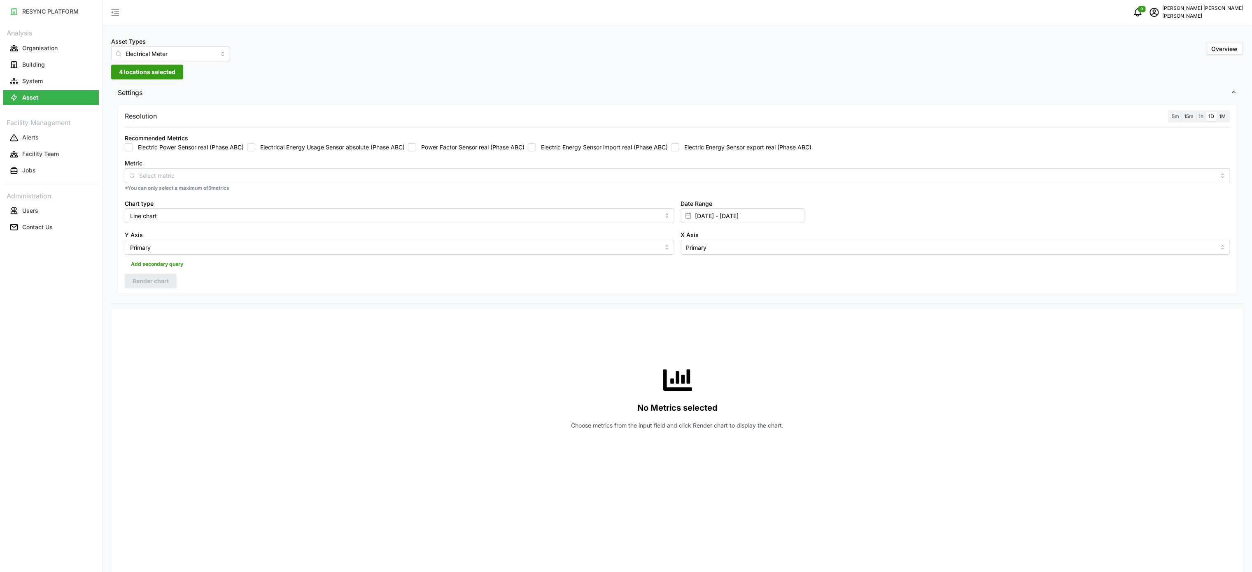
click at [556, 145] on label "Electric Energy Sensor import real (Phase ABC)" at bounding box center [602, 147] width 132 height 8
click at [545, 149] on label "Electric Energy Sensor import real (Phase ABC)" at bounding box center [602, 147] width 132 height 8
click at [536, 149] on input "Electric Energy Sensor import real (Phase ABC)" at bounding box center [532, 147] width 8 height 8
checkbox input "true"
click at [1204, 116] on label "1h" at bounding box center [1201, 116] width 10 height 9
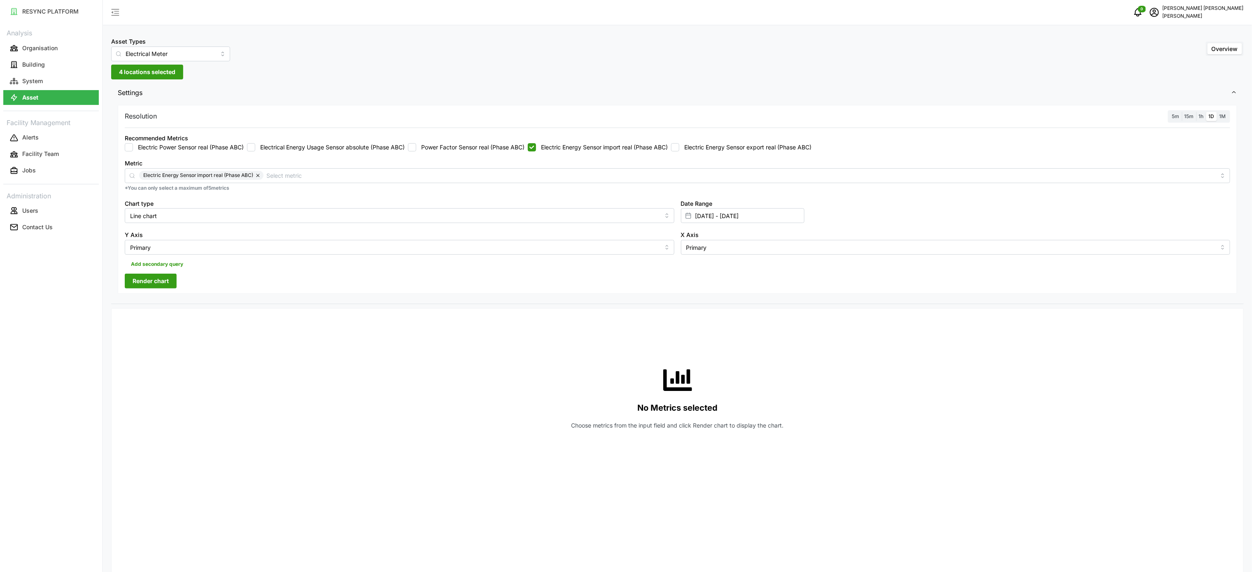
click at [1196, 112] on input "1h" at bounding box center [1196, 112] width 0 height 0
click at [163, 277] on span "Render chart" at bounding box center [151, 281] width 36 height 14
click at [1228, 324] on icon "button" at bounding box center [1228, 323] width 5 height 5
drag, startPoint x: 689, startPoint y: 144, endPoint x: 638, endPoint y: 147, distance: 51.5
click at [689, 143] on label "Electric Energy Sensor export real (Phase ABC)" at bounding box center [745, 147] width 132 height 8
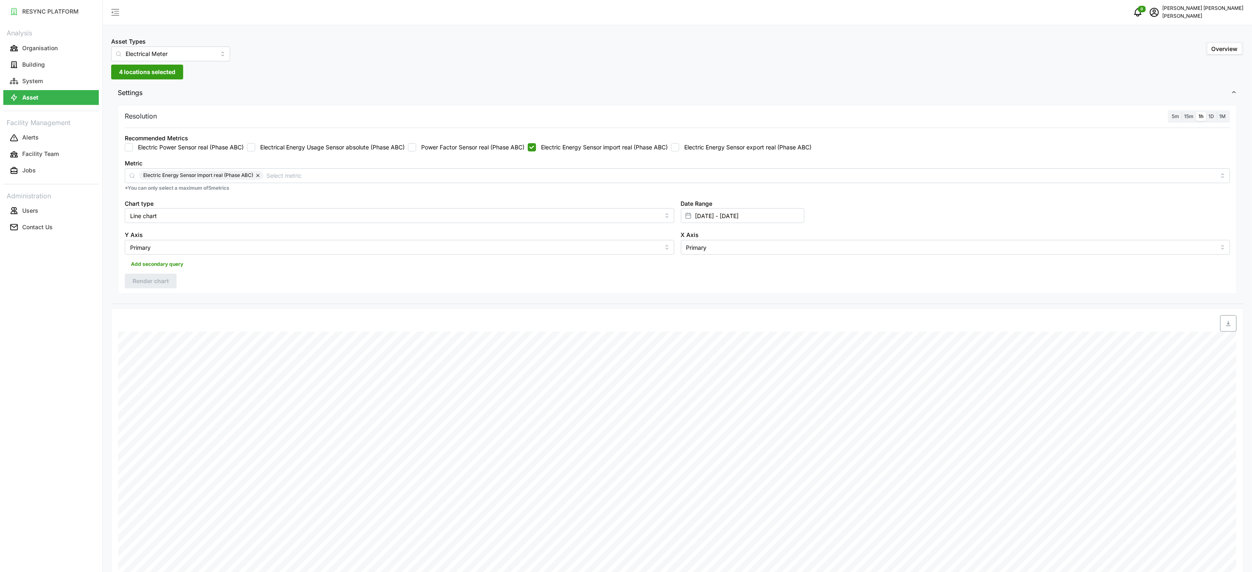
click at [679, 143] on input "Electric Energy Sensor export real (Phase ABC)" at bounding box center [675, 147] width 8 height 8
checkbox input "true"
drag, startPoint x: 631, startPoint y: 147, endPoint x: 646, endPoint y: 155, distance: 16.4
click at [635, 150] on label "Electric Energy Sensor import real (Phase ABC)" at bounding box center [602, 147] width 132 height 8
click at [536, 151] on div at bounding box center [532, 147] width 8 height 8
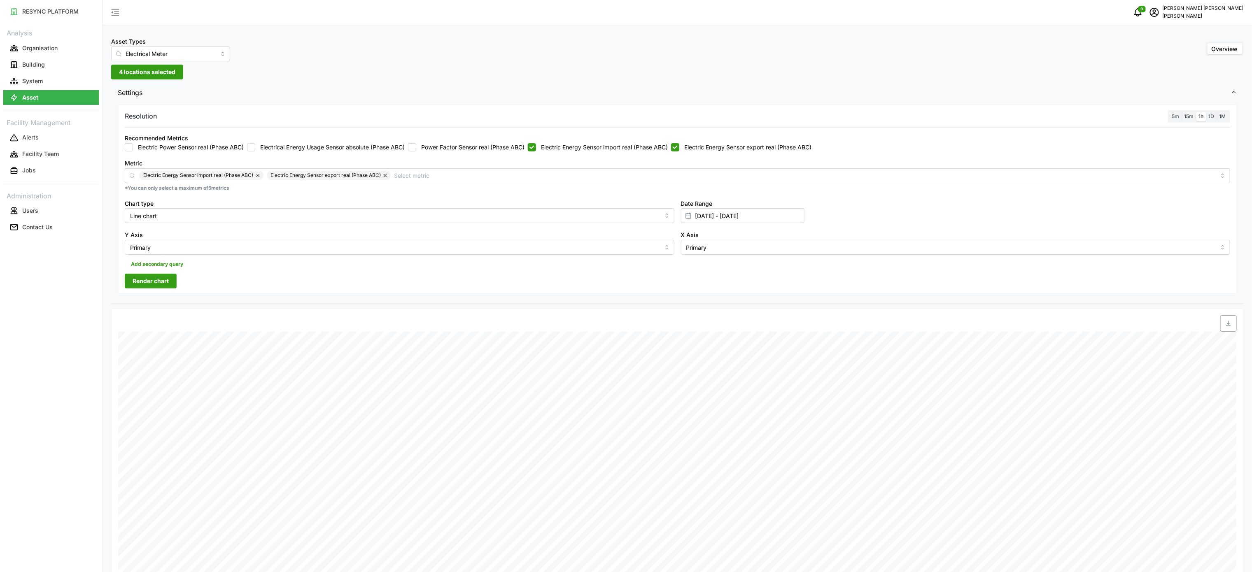
click at [536, 144] on input "Electric Energy Sensor import real (Phase ABC)" at bounding box center [532, 147] width 8 height 8
checkbox input "false"
click at [158, 283] on span "Render chart" at bounding box center [151, 281] width 36 height 14
click at [1226, 327] on icon "button" at bounding box center [1228, 323] width 7 height 7
